Goal: Check status: Check status

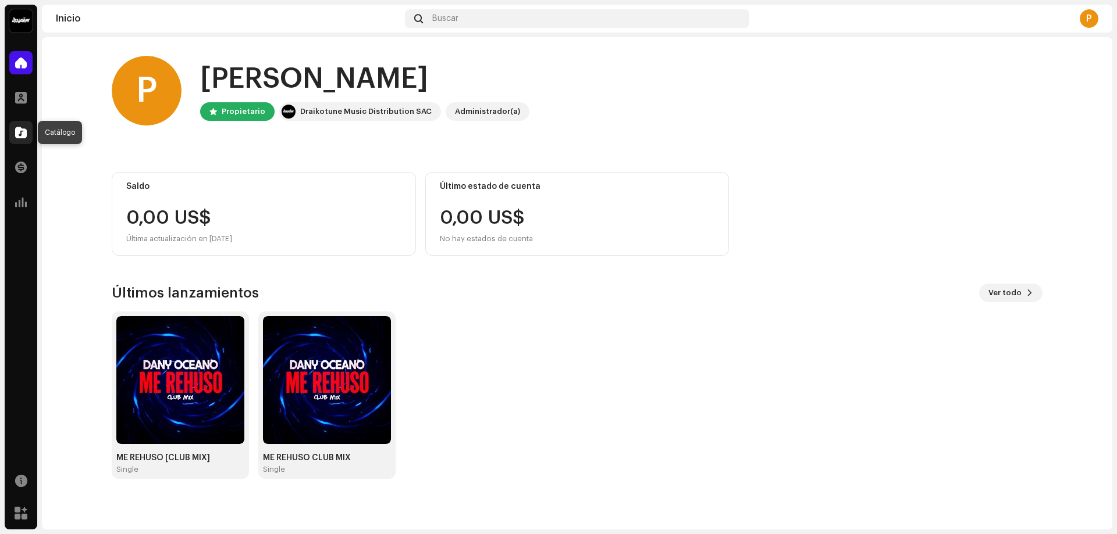
click at [20, 135] on span at bounding box center [21, 132] width 12 height 9
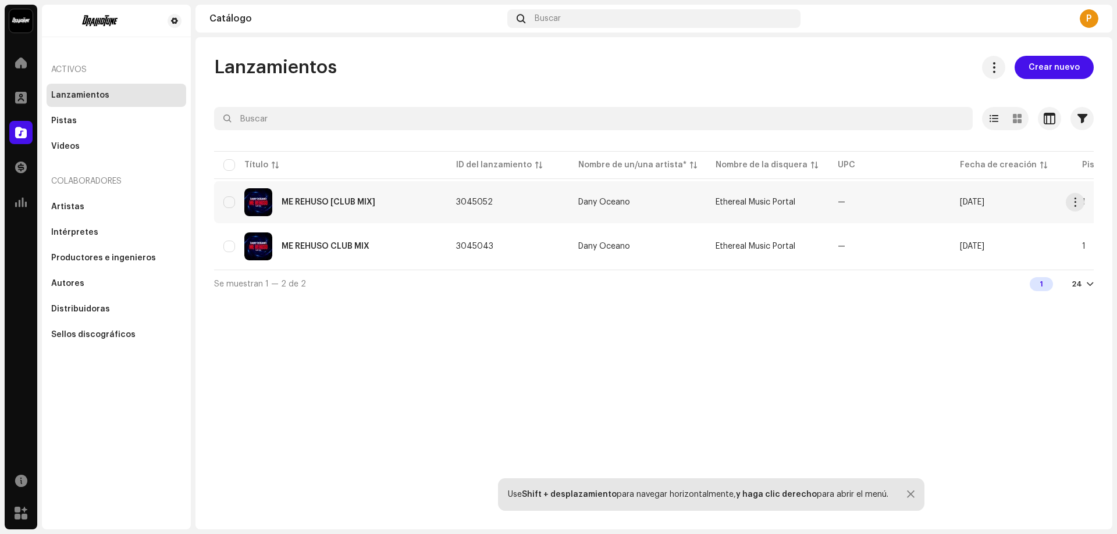
click at [342, 209] on div "ME REHUSO [CLUB MIX]" at bounding box center [330, 202] width 214 height 28
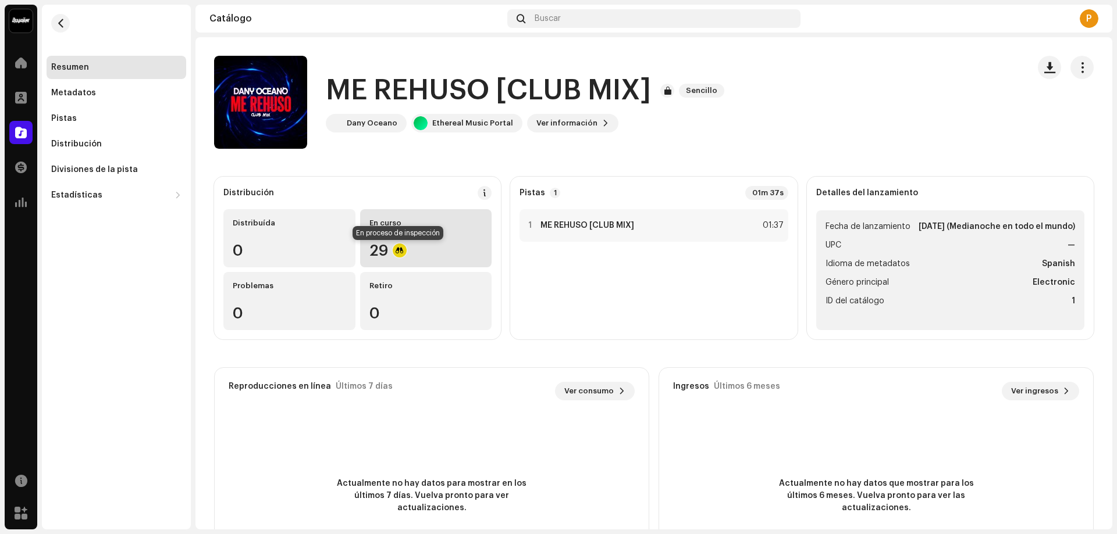
click at [401, 245] on div at bounding box center [400, 251] width 14 height 14
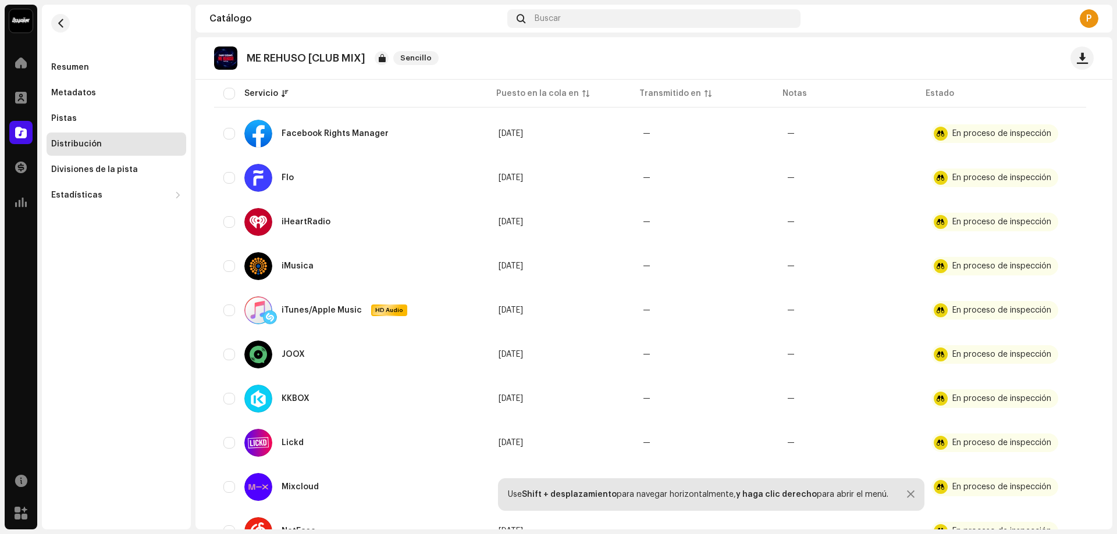
scroll to position [640, 0]
